Goal: Task Accomplishment & Management: Use online tool/utility

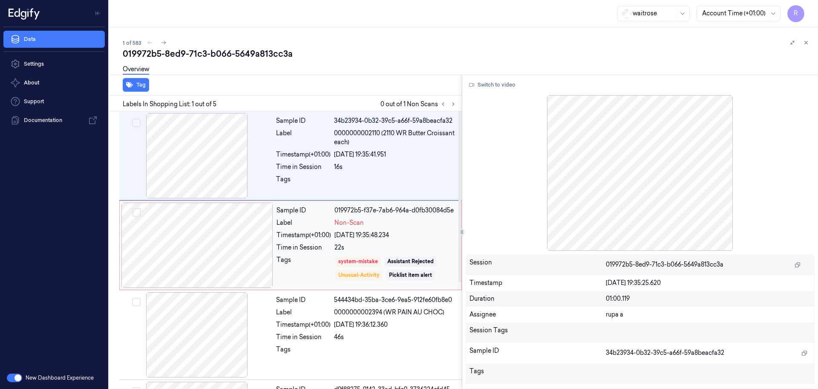
click at [222, 241] on div at bounding box center [197, 244] width 152 height 85
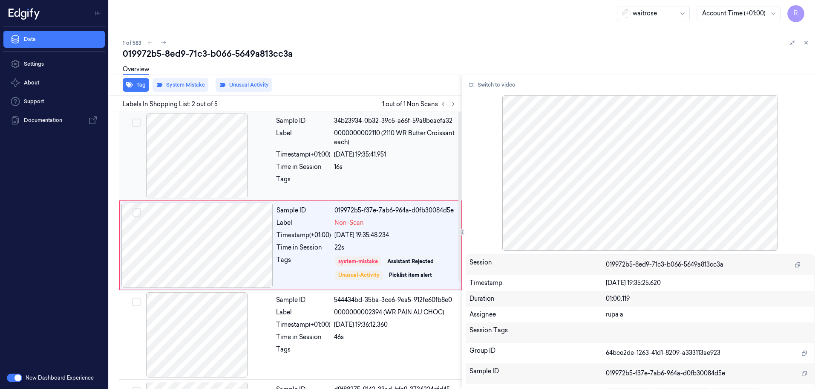
click at [226, 141] on div at bounding box center [197, 155] width 152 height 85
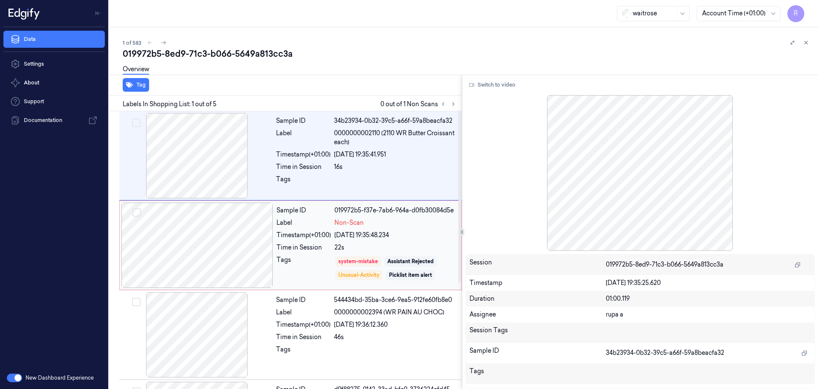
click at [202, 249] on div at bounding box center [197, 244] width 152 height 85
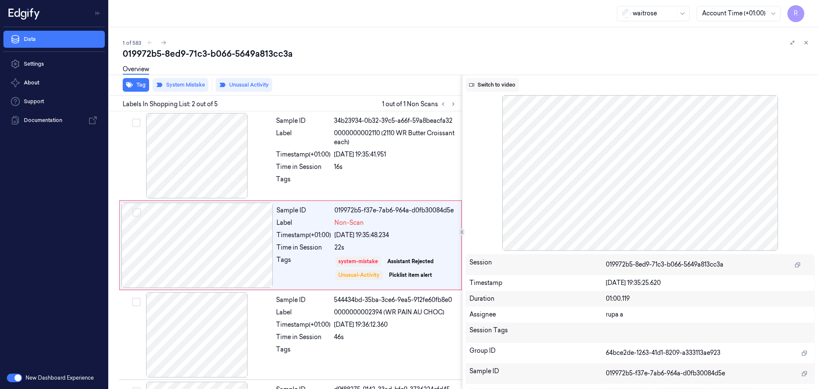
click at [501, 83] on button "Switch to video" at bounding box center [492, 85] width 53 height 14
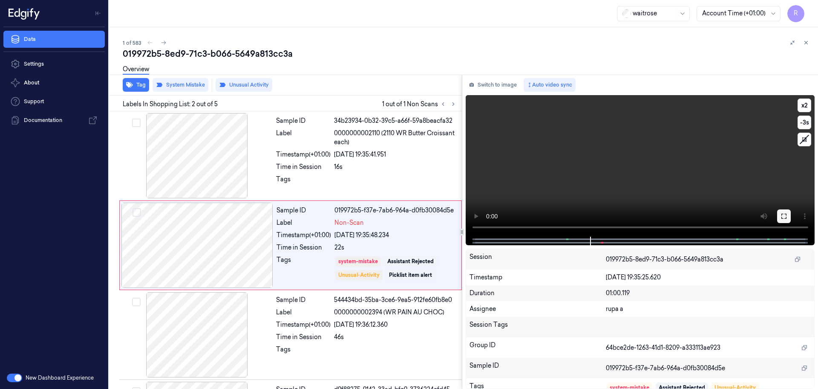
click at [784, 212] on button at bounding box center [784, 216] width 14 height 14
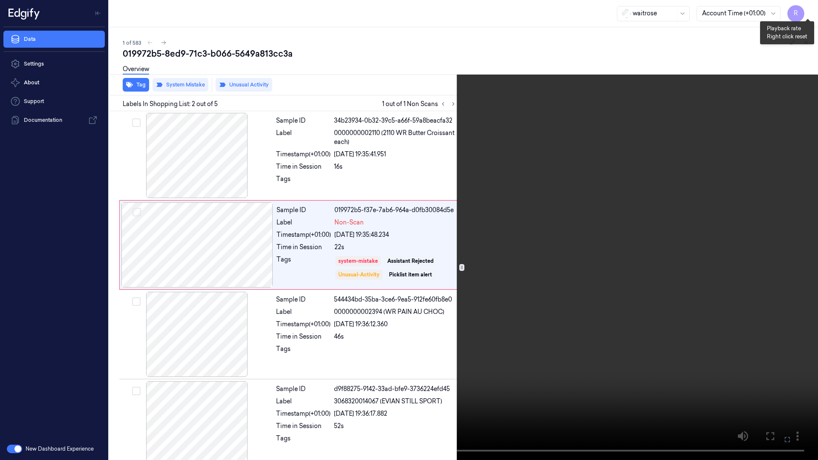
click at [802, 14] on button "x 2" at bounding box center [808, 10] width 14 height 14
click at [802, 14] on button "x 4" at bounding box center [808, 10] width 14 height 14
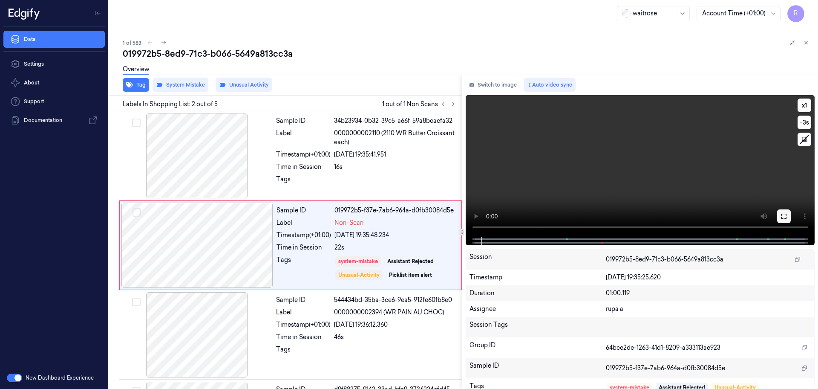
click at [778, 216] on button at bounding box center [784, 216] width 14 height 14
click at [785, 216] on icon at bounding box center [783, 216] width 7 height 7
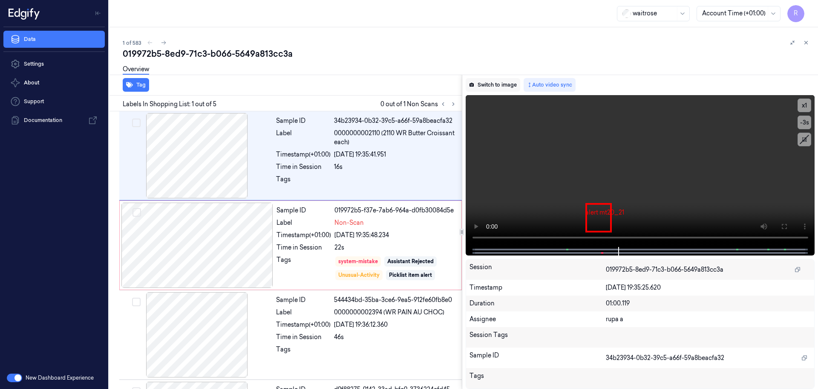
click at [505, 83] on button "Switch to image" at bounding box center [493, 85] width 55 height 14
